Goal: Information Seeking & Learning: Learn about a topic

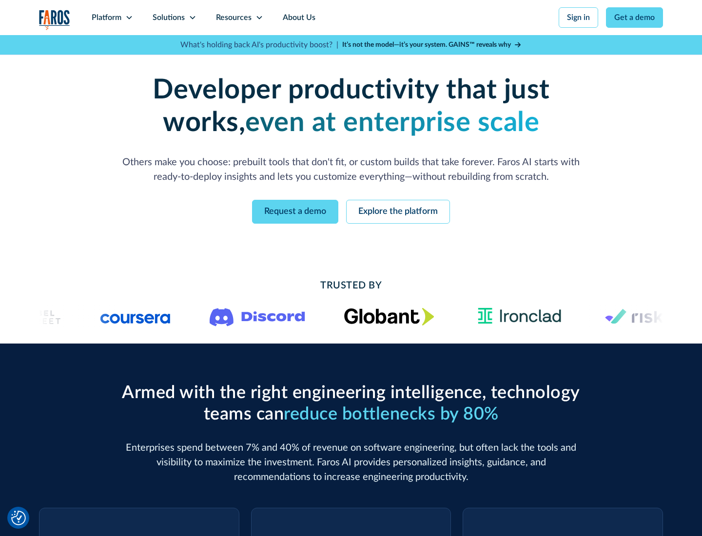
click at [129, 18] on icon at bounding box center [129, 18] width 8 height 8
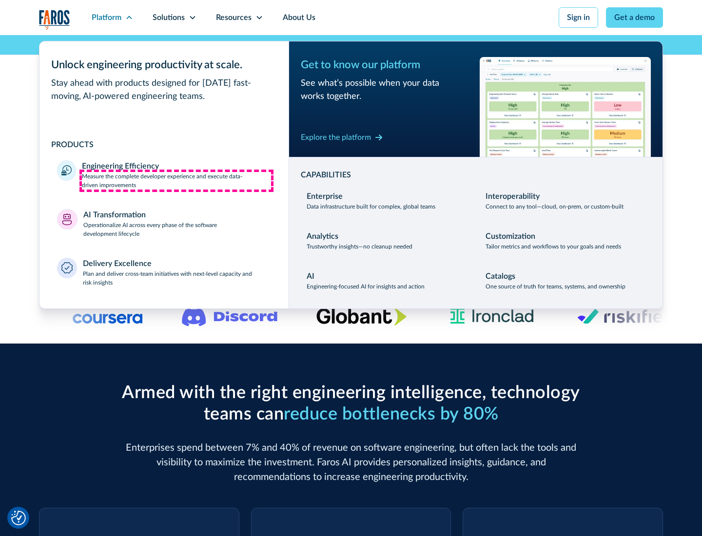
click at [176, 180] on p "Measure the complete developer experience and execute data-driven improvements" at bounding box center [176, 181] width 189 height 18
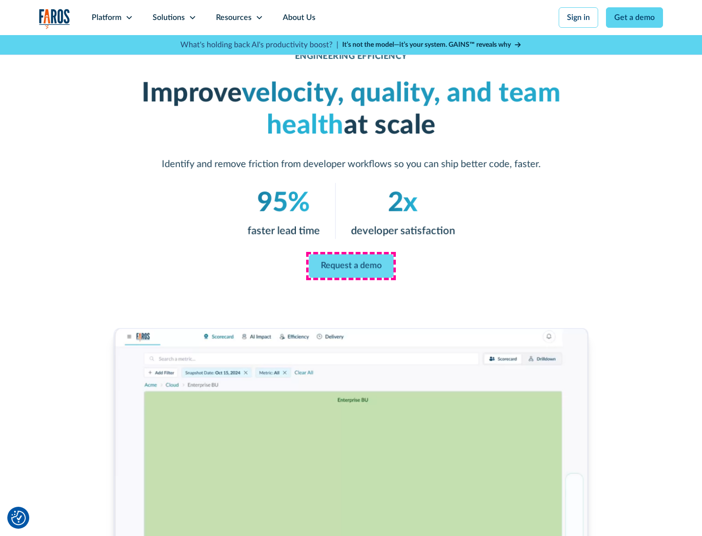
click at [351, 266] on link "Request a demo" at bounding box center [351, 265] width 85 height 23
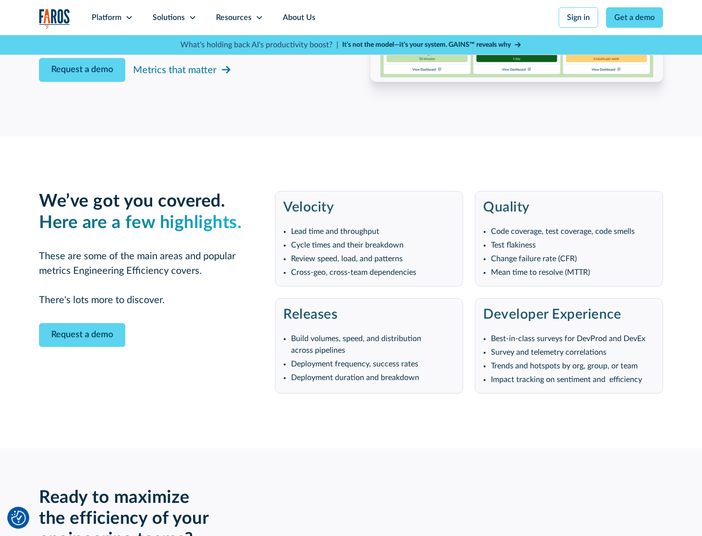
click at [129, 18] on icon at bounding box center [129, 18] width 8 height 8
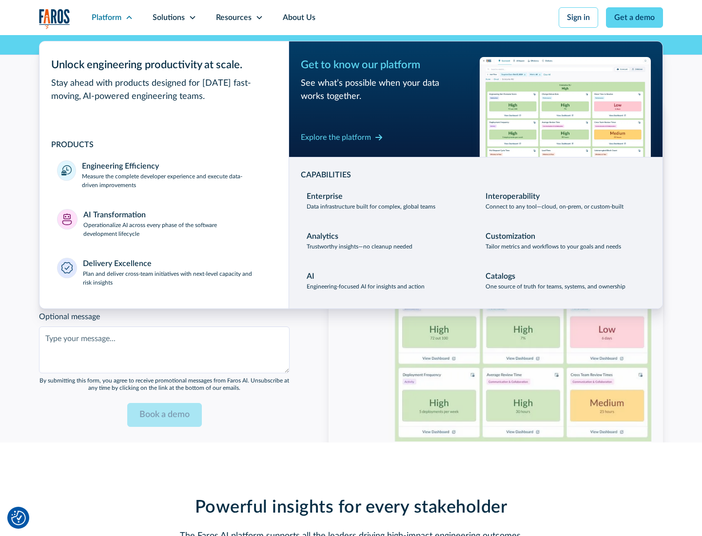
scroll to position [2139, 0]
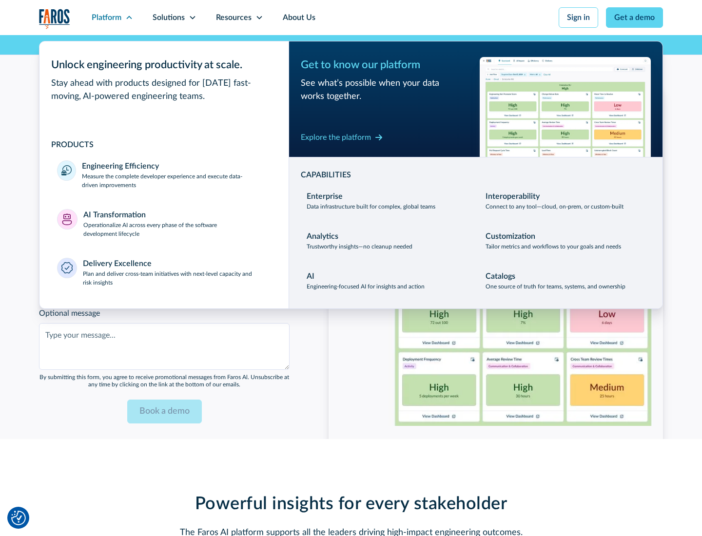
click at [177, 223] on p "Operationalize AI across every phase of the software development lifecycle" at bounding box center [177, 230] width 188 height 18
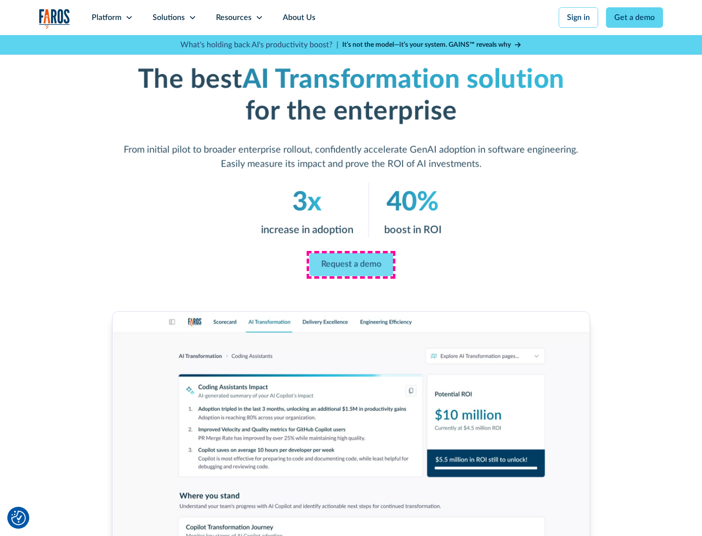
click at [351, 265] on link "Request a demo" at bounding box center [351, 264] width 84 height 23
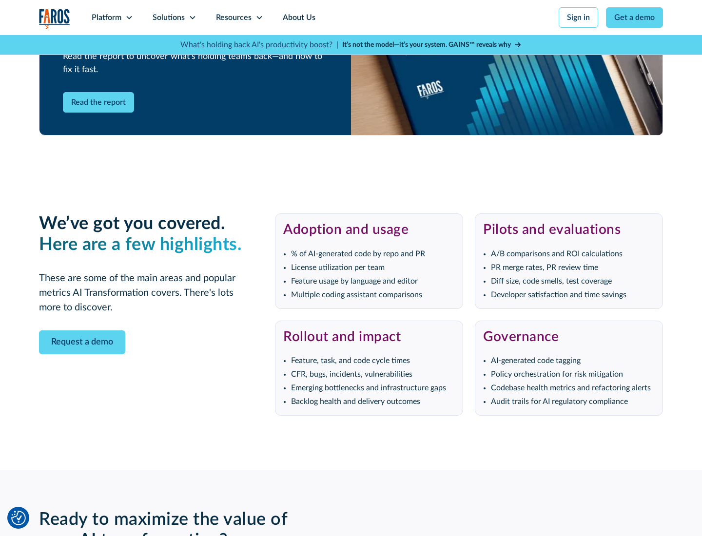
click at [112, 18] on div "Platform" at bounding box center [107, 18] width 30 height 12
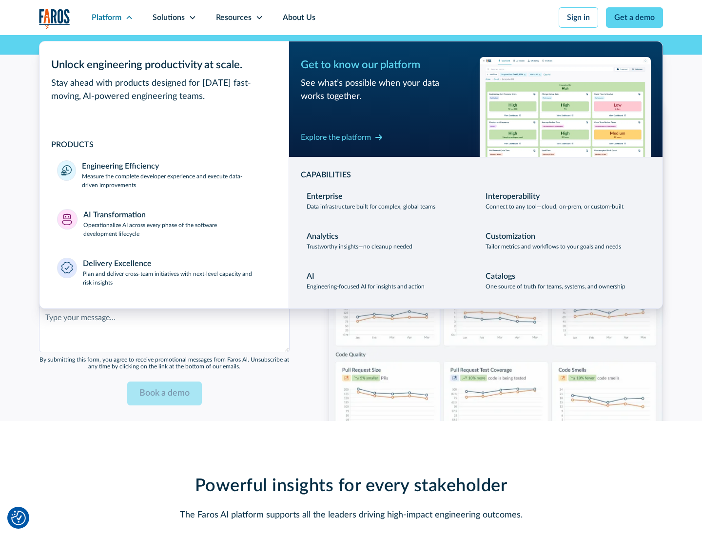
scroll to position [2373, 0]
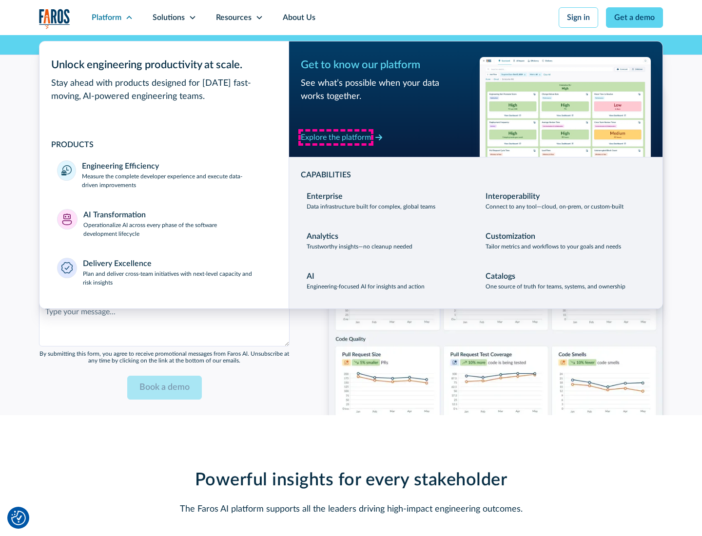
click at [336, 137] on div "Explore the platform" at bounding box center [336, 138] width 70 height 12
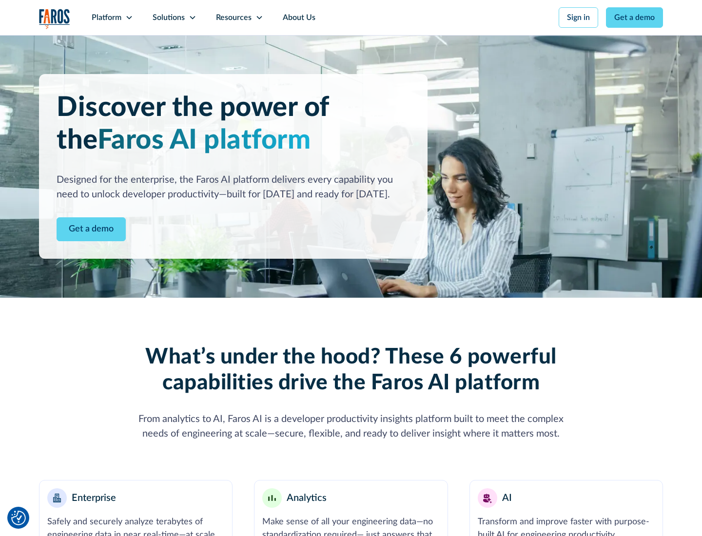
click at [91, 229] on link "Get a demo" at bounding box center [91, 229] width 69 height 24
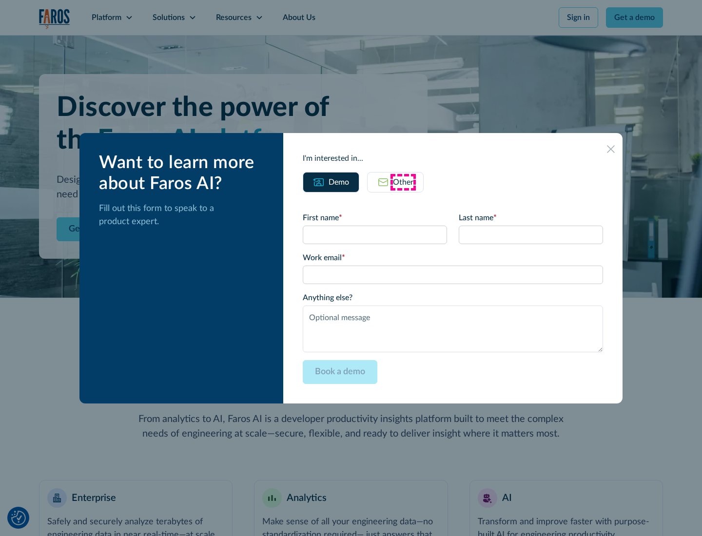
click at [403, 182] on div "Other" at bounding box center [403, 182] width 20 height 12
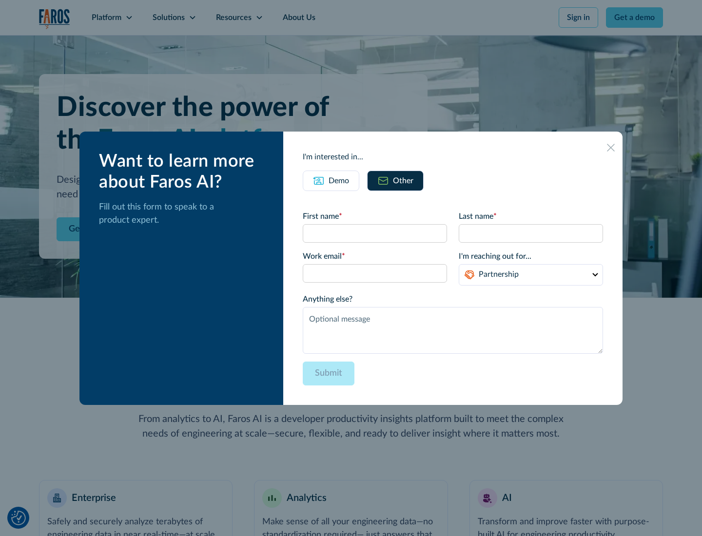
click at [339, 180] on div "Demo" at bounding box center [339, 181] width 20 height 12
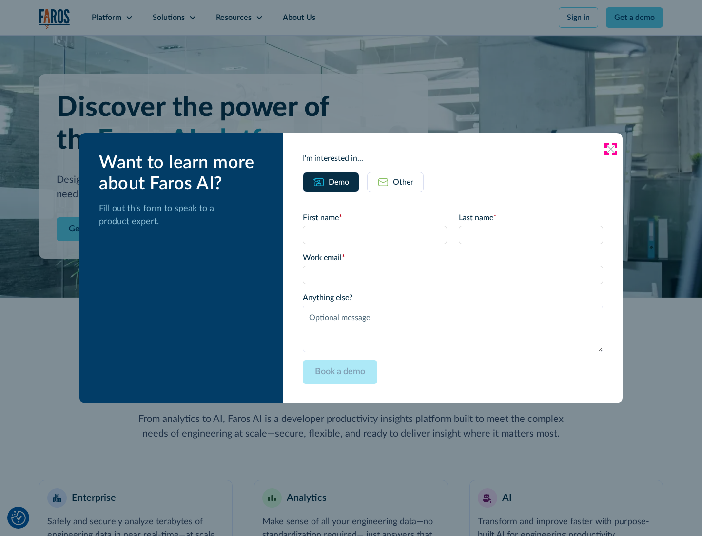
click at [611, 149] on icon at bounding box center [611, 149] width 8 height 8
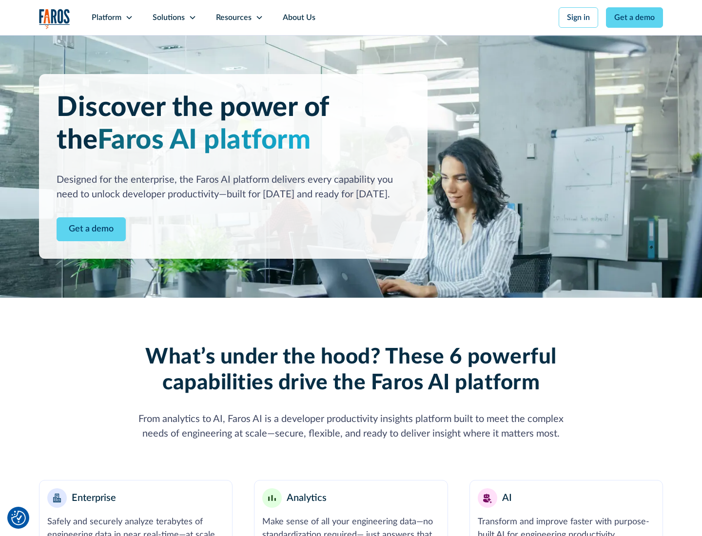
click at [129, 18] on icon at bounding box center [129, 18] width 8 height 8
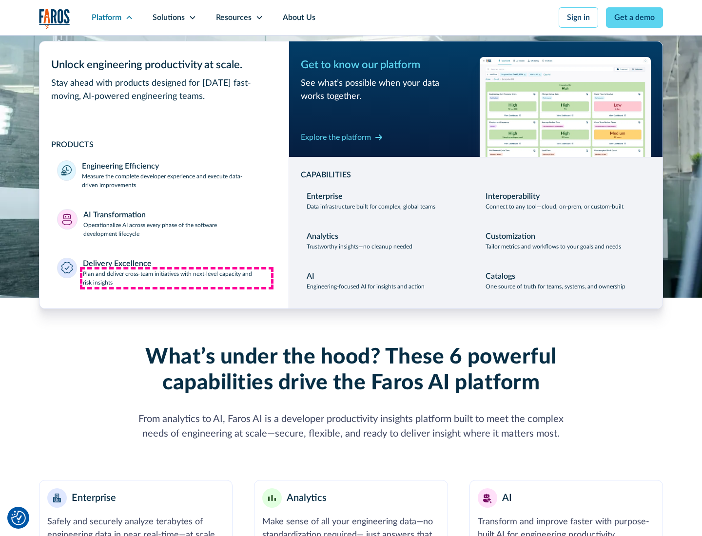
click at [176, 278] on p "Plan and deliver cross-team initiatives with next-level capacity and risk insig…" at bounding box center [177, 279] width 189 height 18
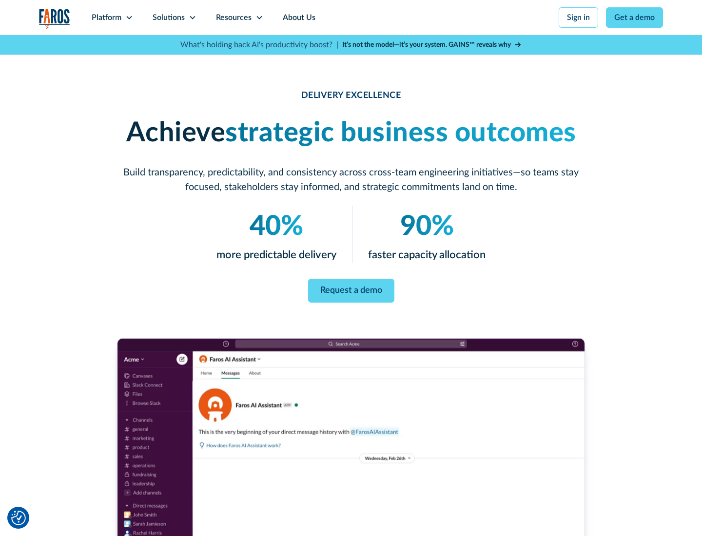
click at [192, 18] on icon at bounding box center [193, 18] width 8 height 8
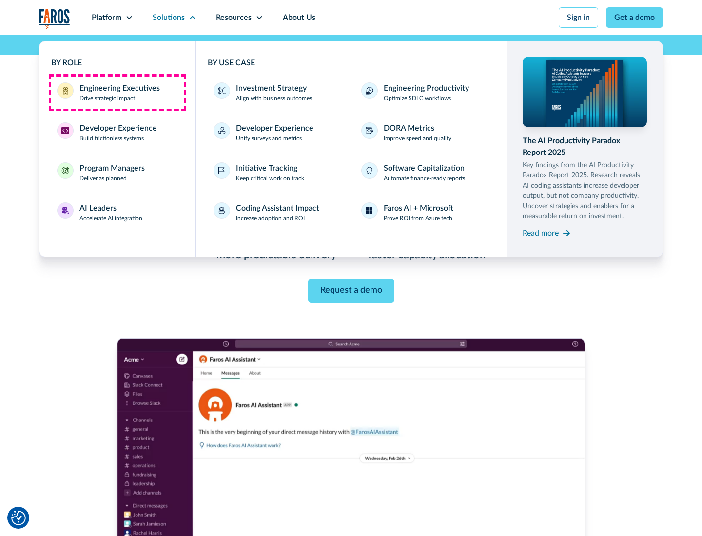
click at [117, 93] on div "Engineering Executives" at bounding box center [119, 88] width 80 height 12
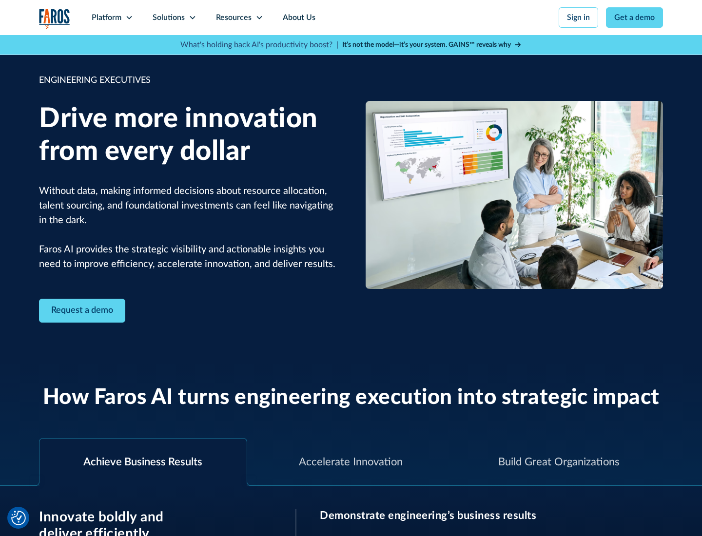
click at [192, 18] on icon at bounding box center [193, 18] width 8 height 8
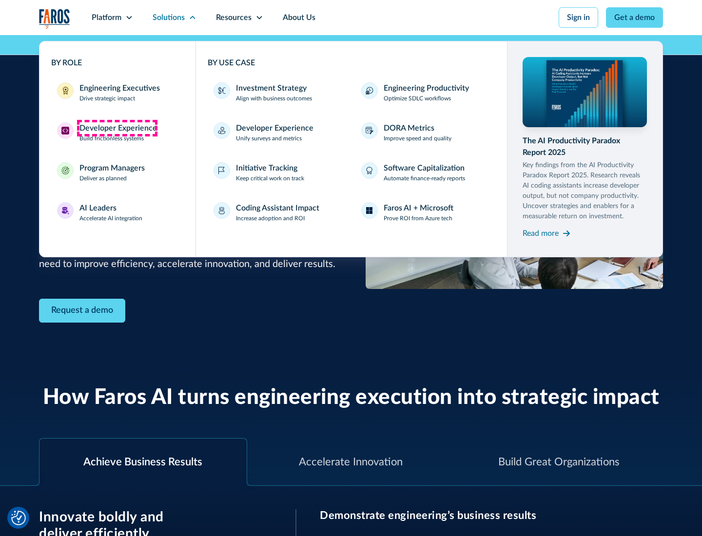
click at [117, 128] on div "Developer Experience" at bounding box center [118, 128] width 78 height 12
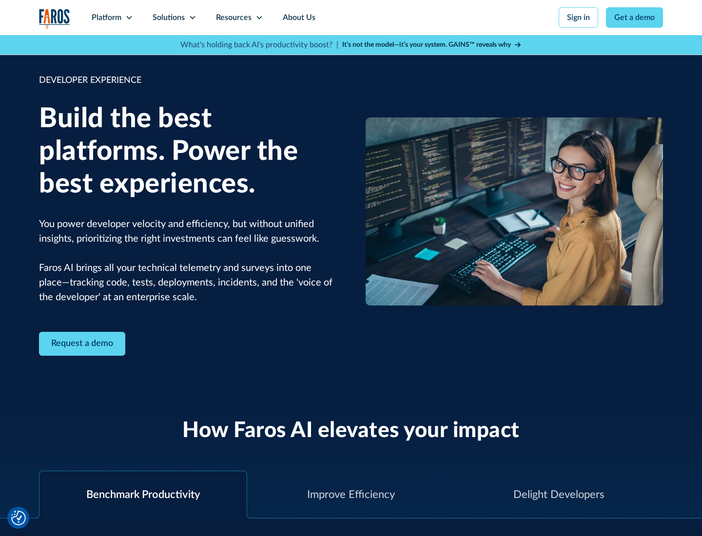
click at [174, 18] on div "Solutions" at bounding box center [169, 18] width 32 height 12
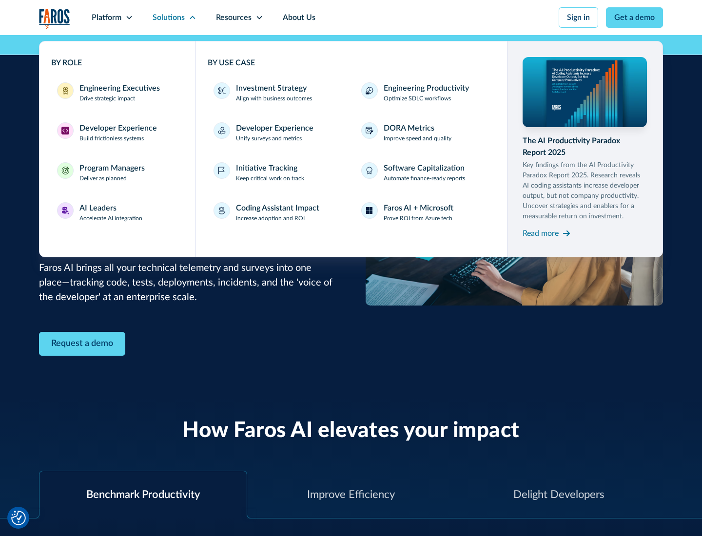
click at [112, 173] on div "Program Managers" at bounding box center [111, 168] width 65 height 12
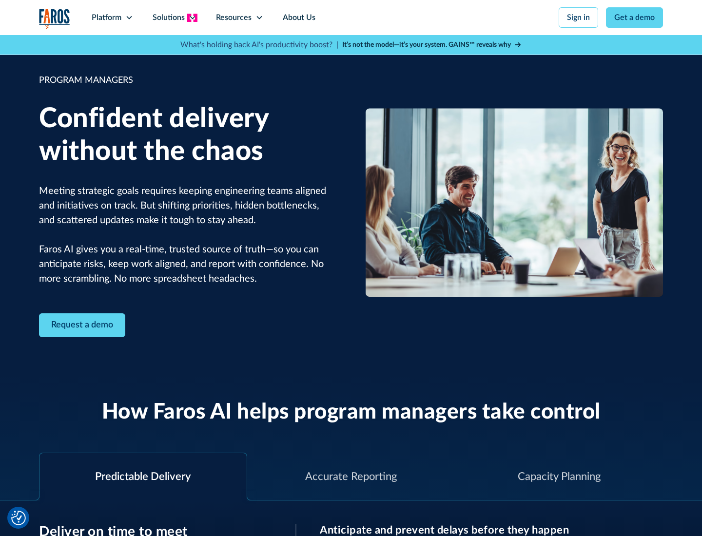
click at [192, 18] on icon at bounding box center [193, 18] width 8 height 8
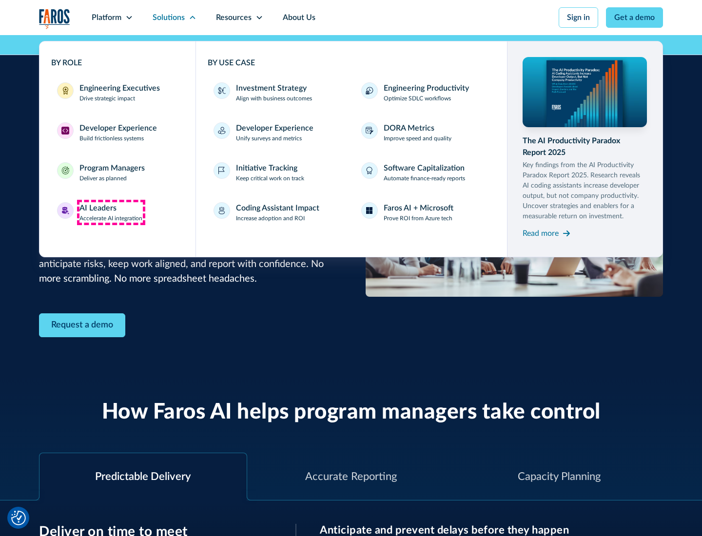
click at [111, 213] on div "AI Leaders" at bounding box center [97, 208] width 37 height 12
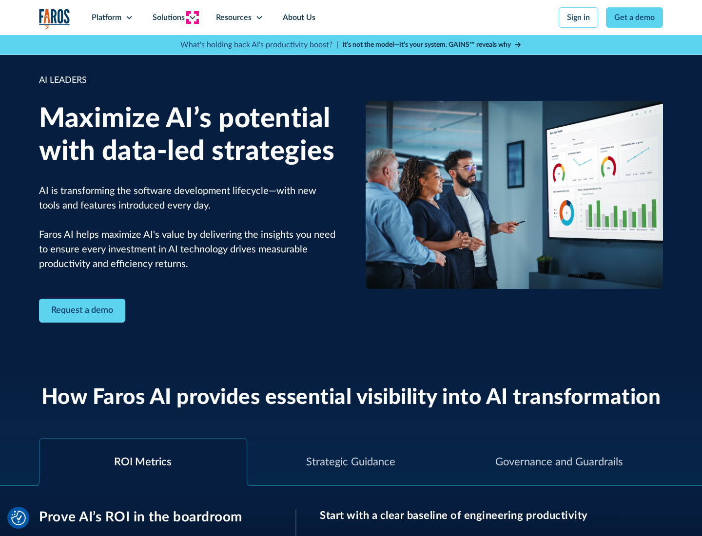
click at [192, 18] on icon at bounding box center [193, 18] width 8 height 8
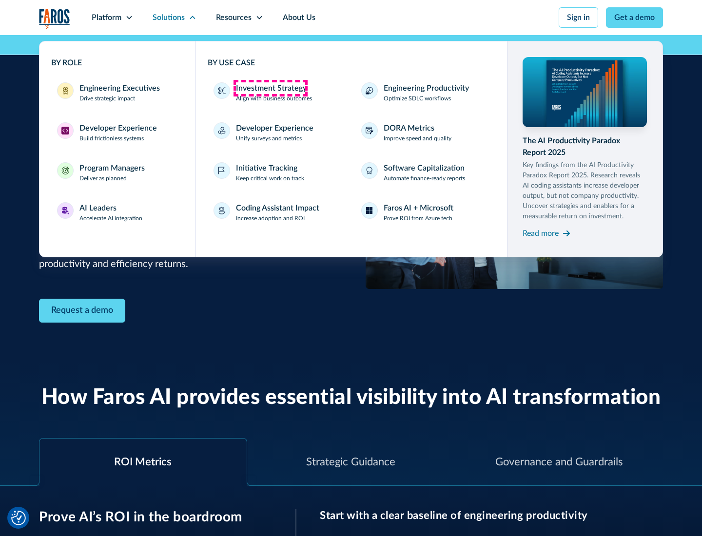
click at [270, 88] on div "Investment Strategy" at bounding box center [271, 88] width 71 height 12
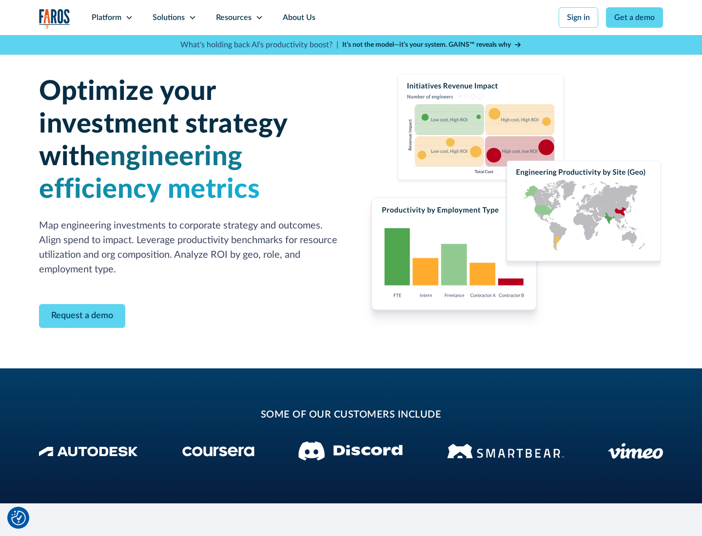
click at [192, 18] on icon at bounding box center [193, 18] width 8 height 8
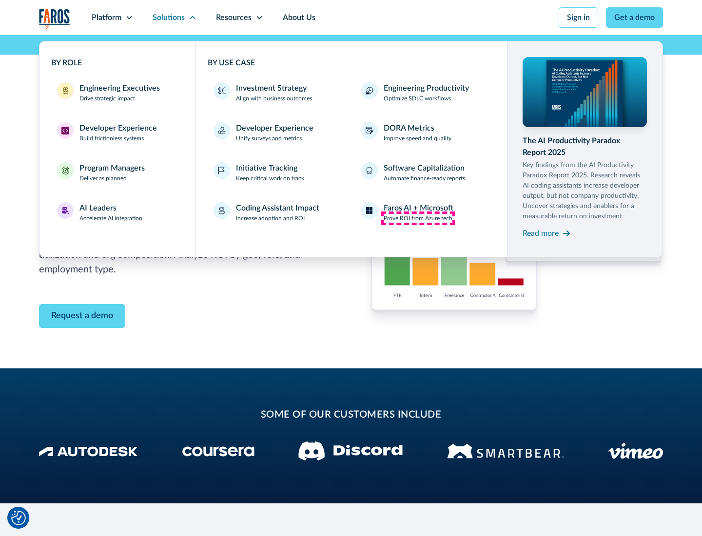
click at [418, 218] on p "Prove ROI from Azure tech" at bounding box center [418, 218] width 69 height 9
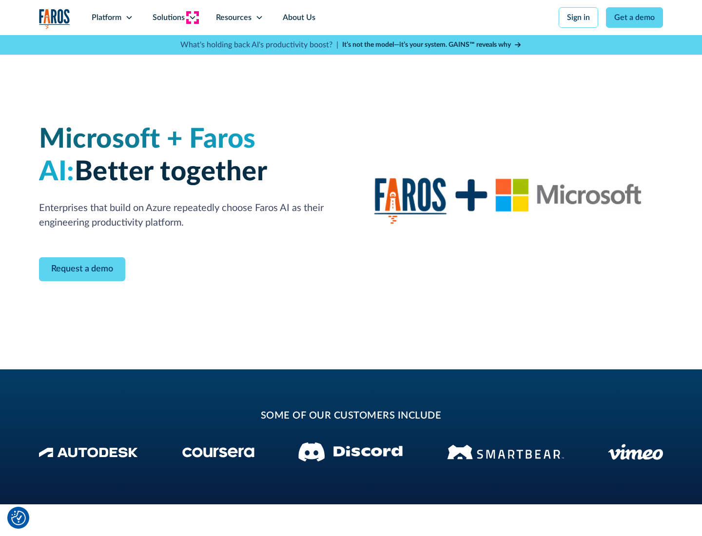
click at [192, 18] on icon at bounding box center [193, 18] width 8 height 8
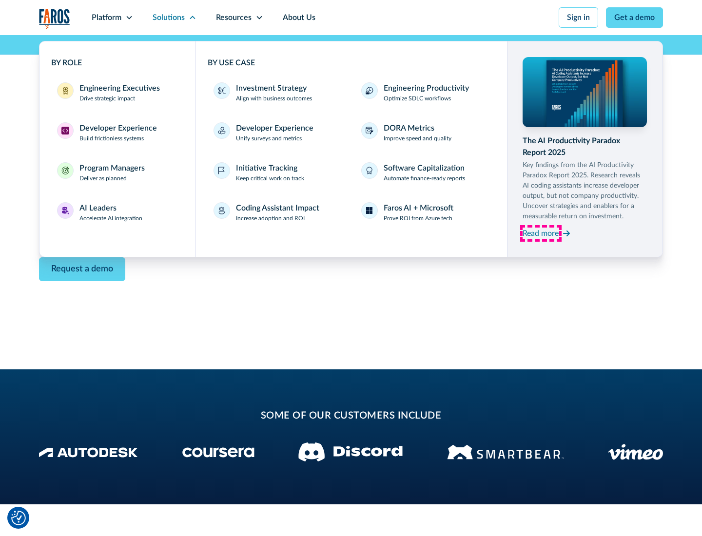
click at [541, 233] on div "Read more" at bounding box center [541, 234] width 36 height 12
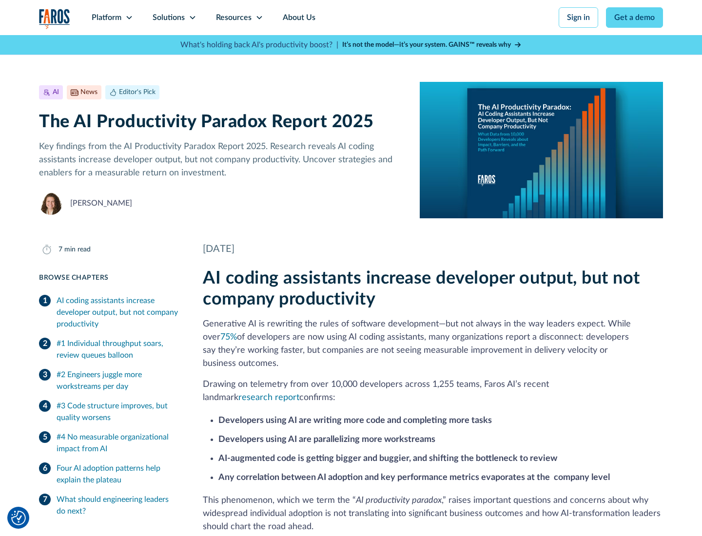
click at [258, 18] on icon at bounding box center [259, 18] width 8 height 8
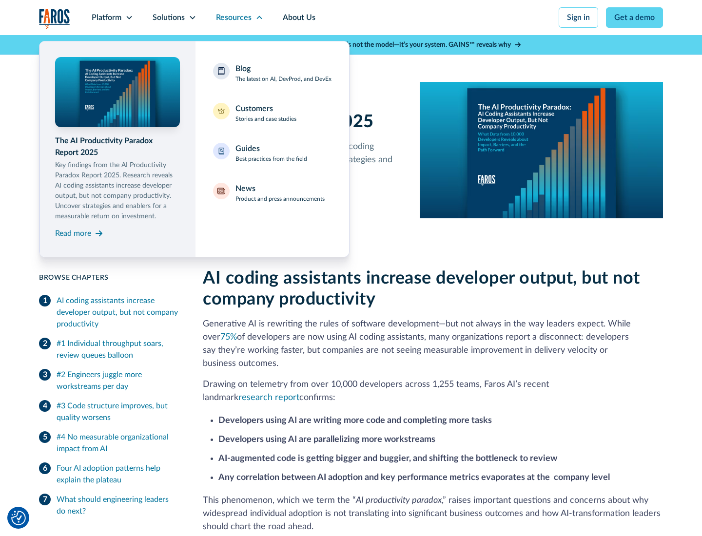
click at [283, 73] on div "Blog The latest on AI, DevProd, and DevEx" at bounding box center [283, 73] width 96 height 20
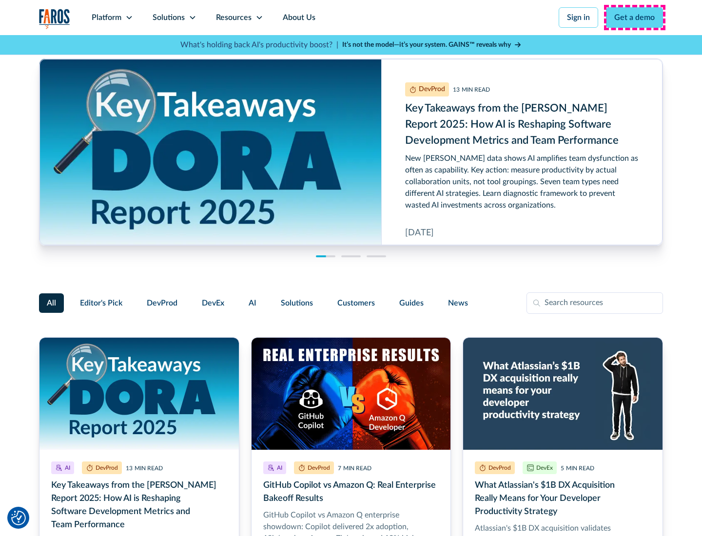
click at [635, 18] on link "Get a demo" at bounding box center [634, 17] width 57 height 20
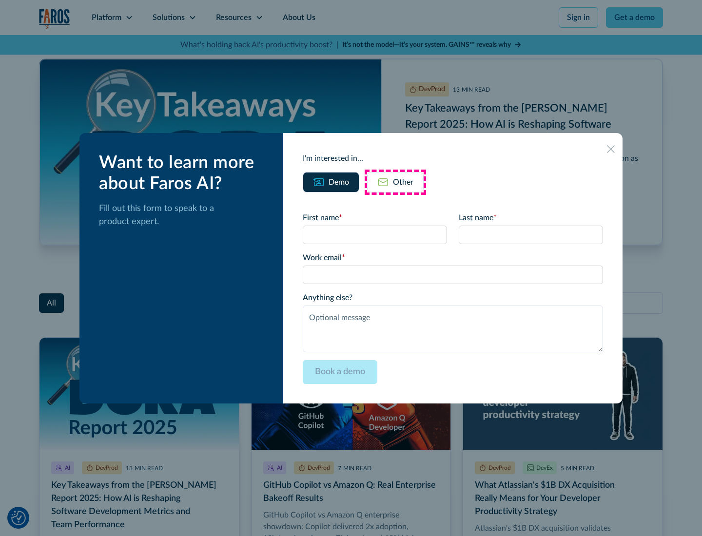
click at [395, 182] on div "Other" at bounding box center [403, 182] width 20 height 12
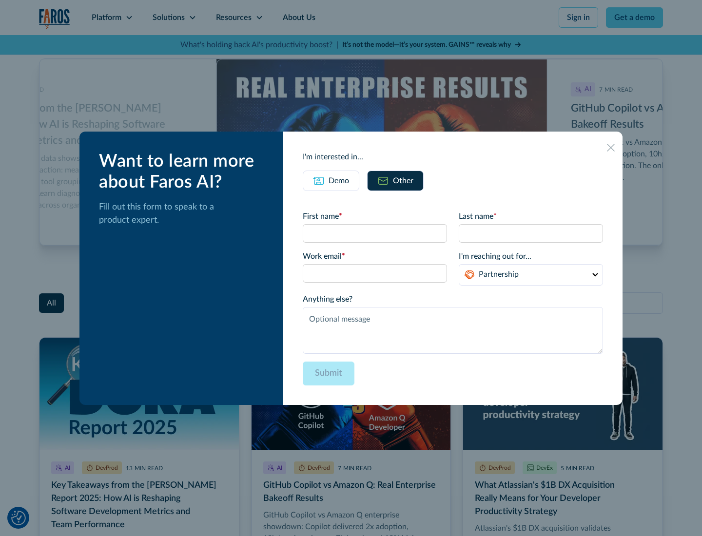
click at [611, 147] on icon at bounding box center [611, 148] width 8 height 8
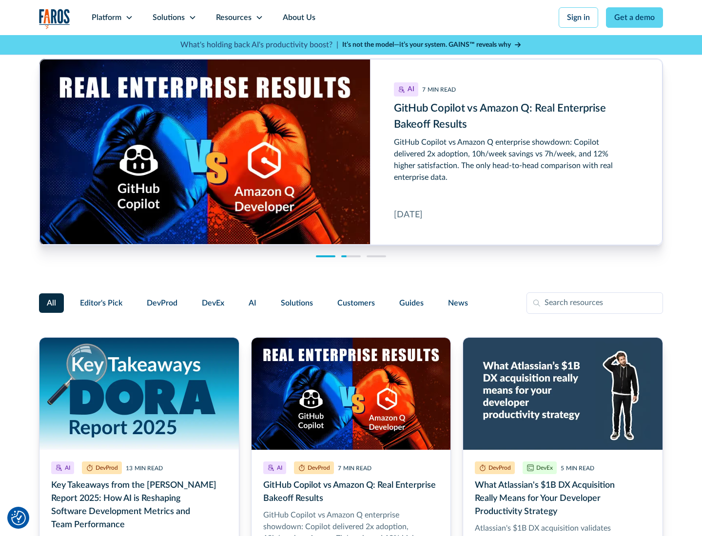
click at [298, 18] on link "About Us" at bounding box center [299, 17] width 52 height 35
